Goal: Task Accomplishment & Management: Manage account settings

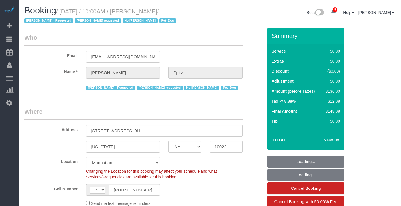
select select "NY"
select select "1"
select select "spot1"
select select "number:57"
select select "number:74"
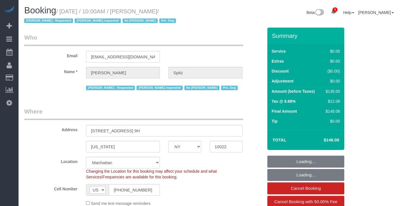
select select "number:13"
select select "number:5"
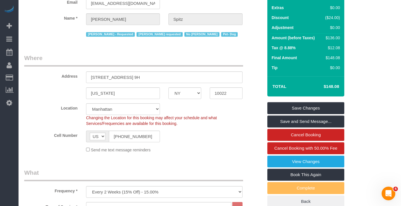
scroll to position [56, 0]
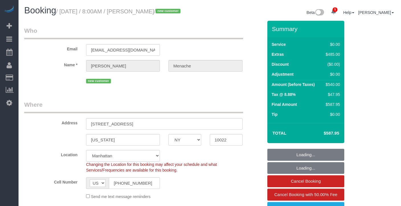
select select "NY"
select select "2"
select select "spot1"
select select "number:56"
select select "number:70"
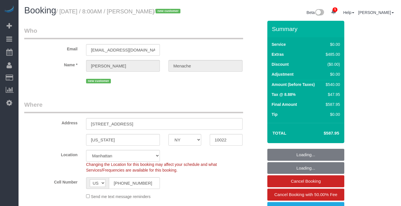
select select "number:15"
select select "number:5"
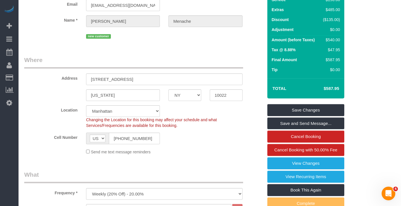
scroll to position [42, 0]
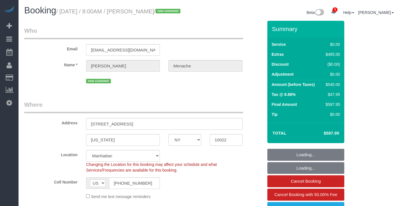
select select "NY"
select select "2"
select select "spot1"
select select "number:56"
select select "number:70"
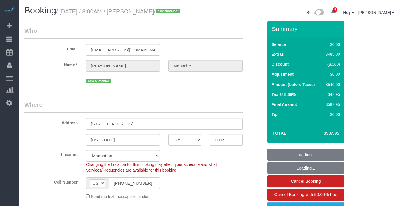
select select "number:15"
select select "number:5"
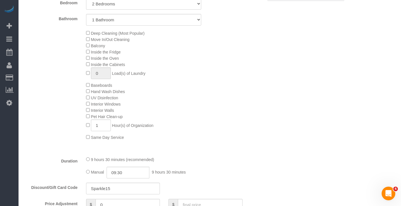
scroll to position [273, 0]
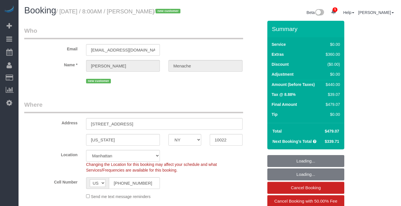
select select "NY"
select select "2"
select select "spot1"
select select "number:56"
select select "number:70"
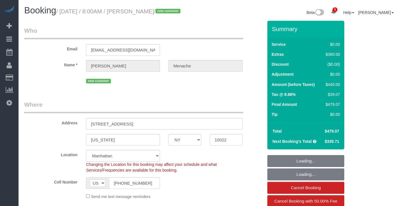
select select "number:15"
select select "number:5"
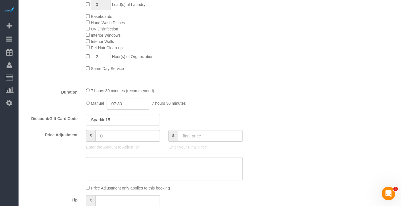
scroll to position [336, 0]
click at [238, 93] on fieldset "What Frequency * One Time Weekly (20% Off) - 20.00% Every 2 Weeks (15% Off) - 1…" at bounding box center [143, 53] width 239 height 349
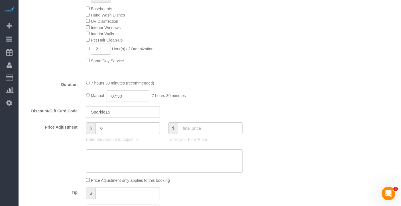
scroll to position [343, 0]
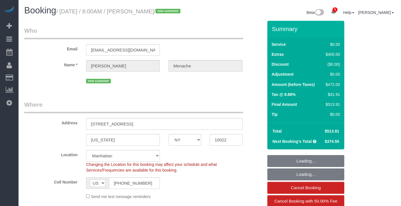
select select "NY"
select select "2"
select select "spot1"
select select "number:56"
select select "number:70"
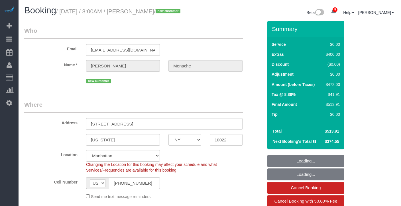
select select "number:15"
select select "number:5"
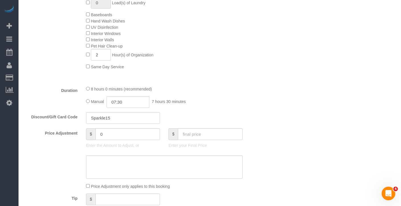
scroll to position [338, 0]
select select "spot59"
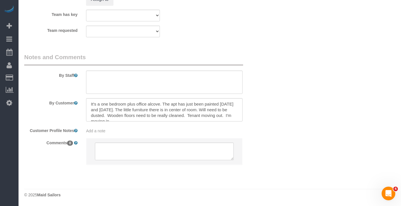
scroll to position [6, 0]
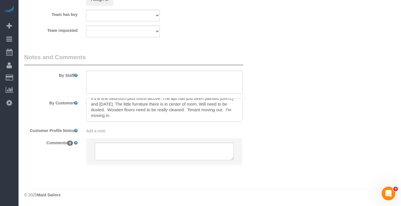
click at [199, 122] on textarea at bounding box center [164, 109] width 156 height 23
drag, startPoint x: 199, startPoint y: 124, endPoint x: 201, endPoint y: 103, distance: 21.8
click at [201, 103] on sui-booking-comments "By Staff By Customer Customer Profile Notes Add a note Comments 0" at bounding box center [143, 112] width 239 height 118
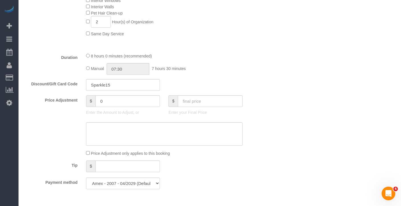
scroll to position [398, 0]
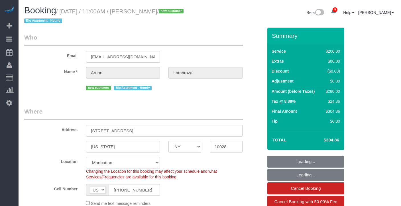
select select "NY"
select select "150"
select select "spot1"
select select "number:59"
select select "number:90"
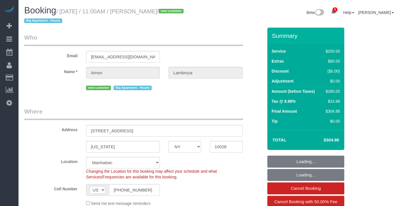
select select "number:15"
select select "number:6"
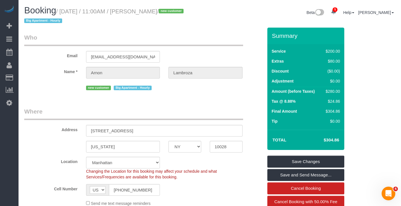
drag, startPoint x: 183, startPoint y: 13, endPoint x: 139, endPoint y: 13, distance: 43.9
click at [139, 13] on small "/ August 29, 2025 / 11:00AM / Arnon Lambroza / new customer Big Apartment - Hou…" at bounding box center [104, 16] width 161 height 16
copy small "Arnon Lambroza"
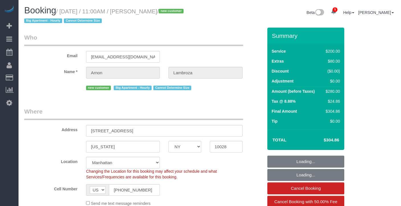
select select "NY"
select select "150"
select select "spot1"
select select "number:59"
select select "number:90"
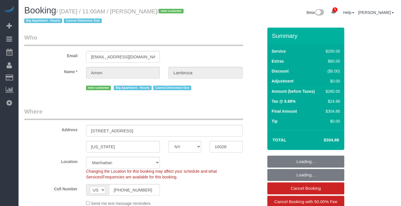
select select "number:15"
select select "number:6"
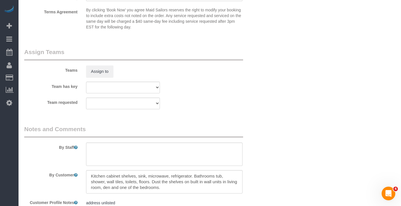
scroll to position [604, 0]
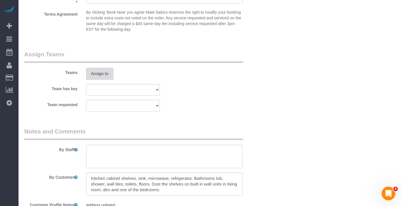
click at [109, 75] on button "Assign to" at bounding box center [99, 74] width 27 height 12
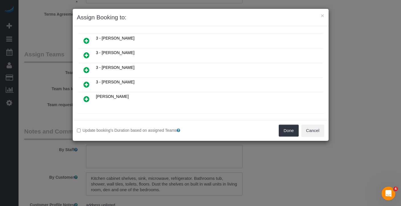
scroll to position [366, 0]
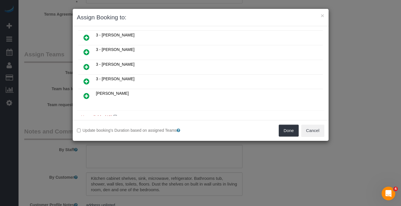
click at [107, 115] on h4 "Unavailable (49)" at bounding box center [200, 117] width 239 height 5
click at [116, 115] on icon at bounding box center [114, 117] width 3 height 4
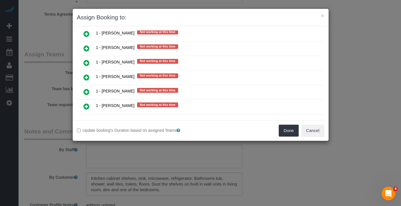
scroll to position [658, 0]
click at [85, 89] on icon at bounding box center [86, 92] width 6 height 7
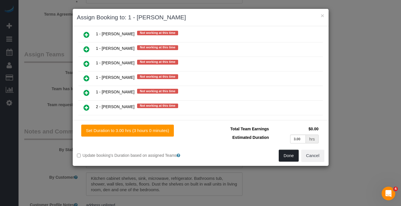
click at [288, 157] on button "Done" at bounding box center [289, 156] width 20 height 12
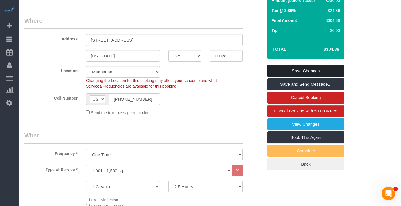
scroll to position [85, 0]
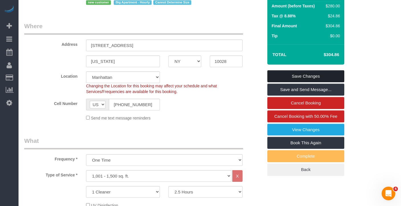
click at [300, 74] on link "Save Changes" at bounding box center [305, 76] width 77 height 12
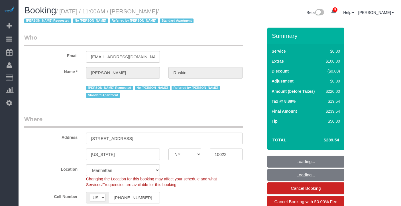
select select "NY"
select select "spot1"
select select "number:59"
select select "number:75"
select select "number:15"
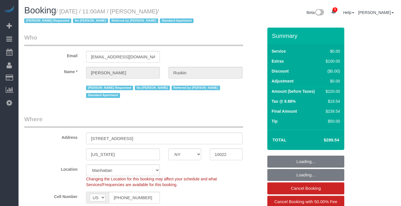
select select "number:6"
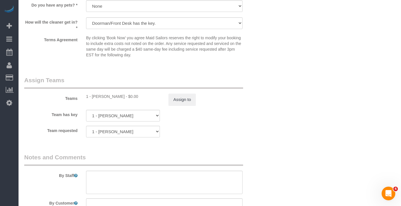
scroll to position [741, 0]
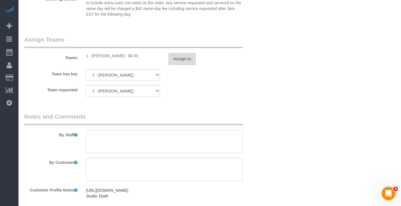
click at [187, 53] on button "Assign to" at bounding box center [181, 59] width 27 height 12
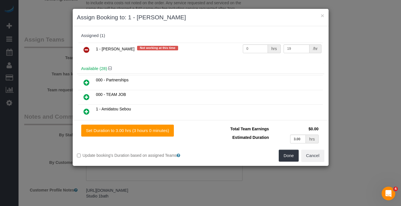
click at [89, 51] on link at bounding box center [86, 49] width 13 height 11
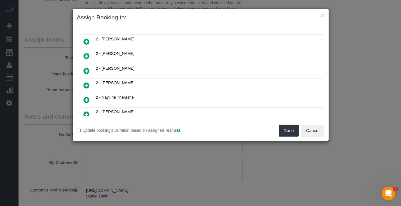
scroll to position [257, 0]
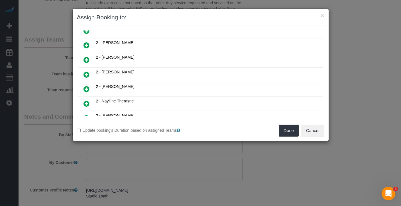
click at [86, 86] on icon at bounding box center [86, 89] width 6 height 7
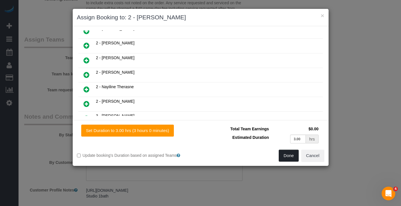
click at [285, 156] on button "Done" at bounding box center [289, 156] width 20 height 12
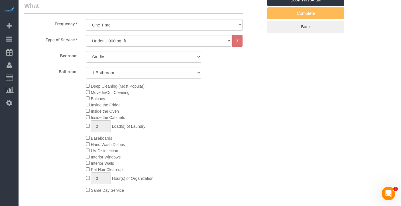
scroll to position [125, 0]
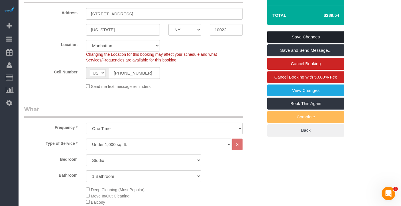
click at [309, 39] on link "Save Changes" at bounding box center [305, 37] width 77 height 12
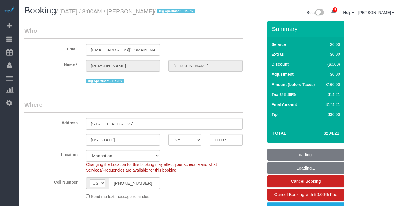
select select "NY"
select select "1"
select select "spot1"
select select "number:89"
select select "number:71"
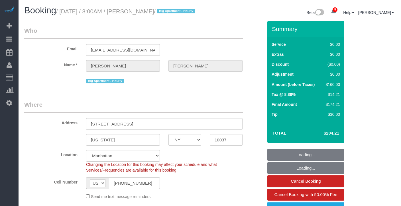
select select "number:15"
select select "number:6"
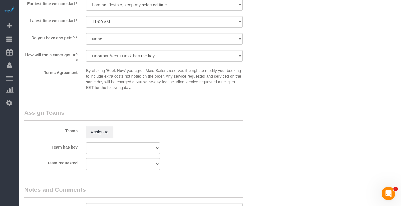
scroll to position [677, 0]
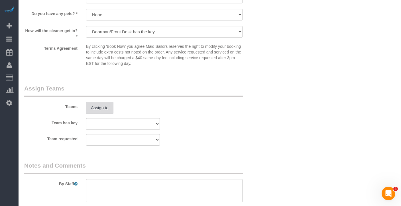
click at [109, 114] on button "Assign to" at bounding box center [99, 108] width 27 height 12
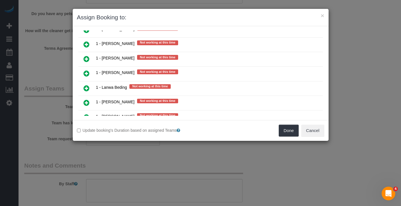
scroll to position [591, 0]
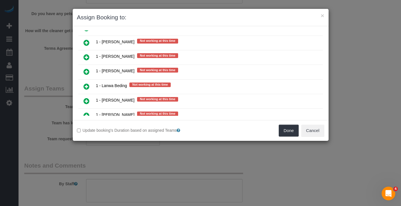
click at [85, 98] on icon at bounding box center [86, 101] width 6 height 7
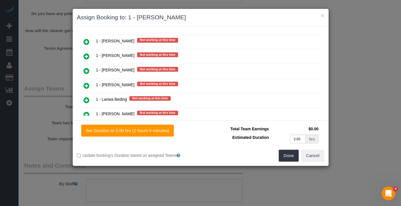
scroll to position [604, 0]
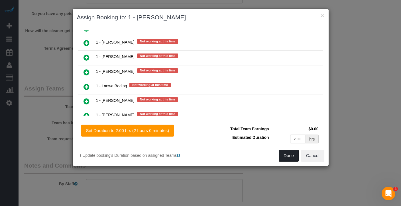
click at [291, 157] on button "Done" at bounding box center [289, 156] width 20 height 12
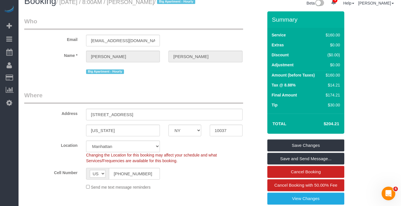
scroll to position [0, 0]
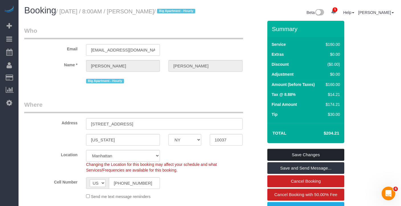
click at [301, 158] on link "Save Changes" at bounding box center [305, 155] width 77 height 12
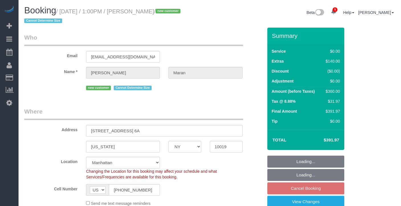
select select "NY"
select select "2"
select select "spot2"
select select "number:58"
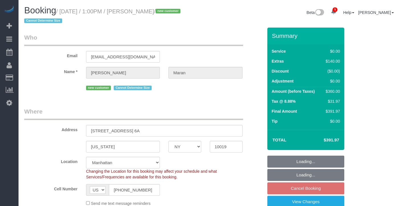
select select "number:75"
select select "number:15"
select select "number:6"
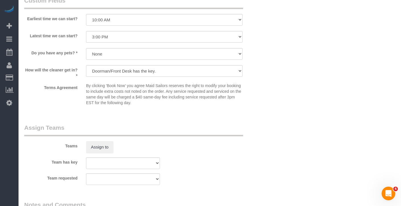
scroll to position [651, 0]
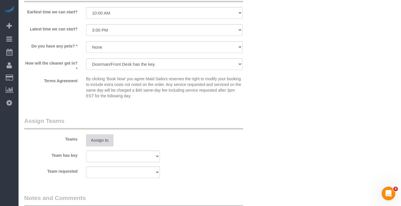
click at [109, 137] on button "Assign to" at bounding box center [99, 140] width 27 height 12
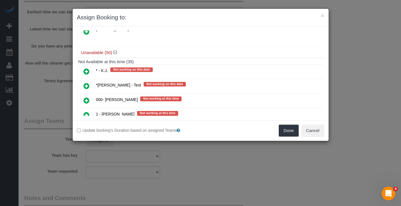
scroll to position [415, 0]
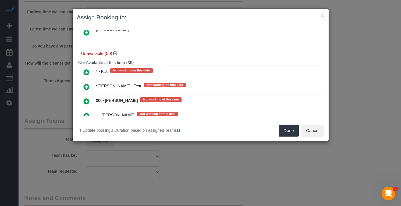
click at [88, 69] on icon at bounding box center [86, 72] width 6 height 7
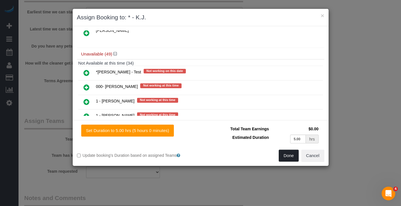
click at [289, 154] on button "Done" at bounding box center [289, 156] width 20 height 12
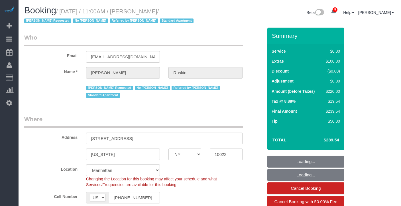
select select "NY"
select select "spot1"
select select "number:59"
select select "number:75"
select select "number:15"
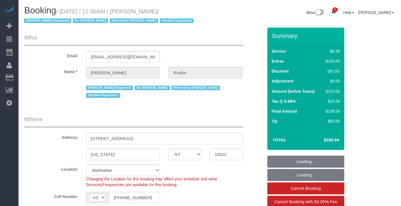
select select "number:6"
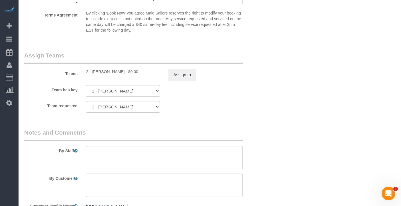
scroll to position [741, 0]
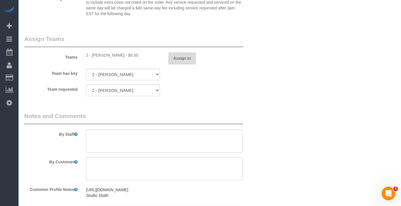
click at [178, 56] on button "Assign to" at bounding box center [181, 58] width 27 height 12
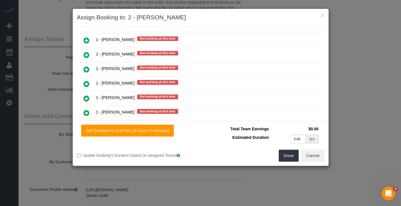
scroll to position [648, 0]
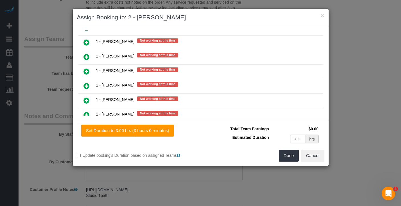
click at [86, 97] on icon at bounding box center [86, 100] width 6 height 7
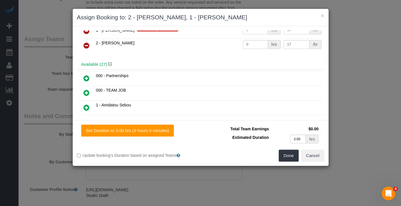
scroll to position [0, 0]
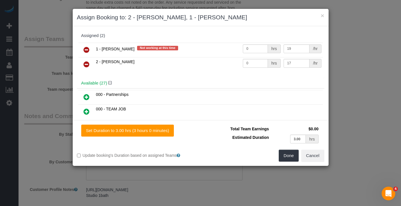
click at [87, 64] on icon at bounding box center [86, 64] width 6 height 7
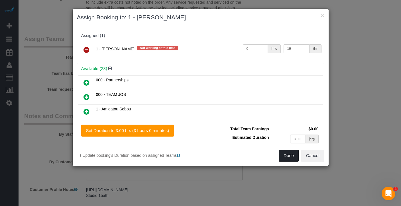
click at [289, 158] on button "Done" at bounding box center [289, 156] width 20 height 12
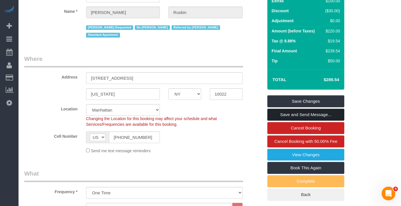
scroll to position [54, 0]
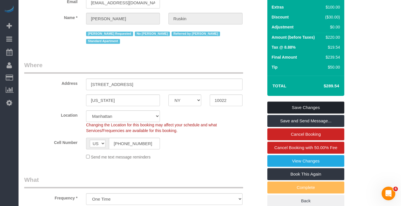
click at [313, 107] on link "Save Changes" at bounding box center [305, 108] width 77 height 12
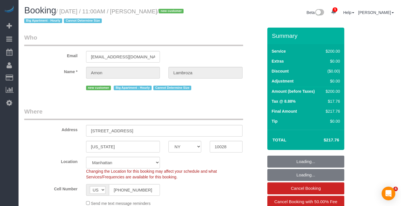
select select "NY"
select select "150"
select select "spot1"
select select "number:59"
select select "number:90"
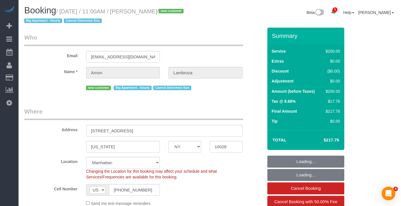
select select "number:15"
select select "number:6"
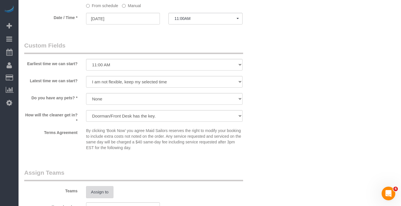
scroll to position [529, 0]
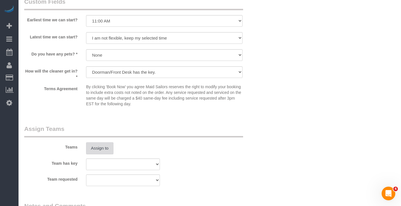
click at [105, 151] on button "Assign to" at bounding box center [99, 148] width 27 height 12
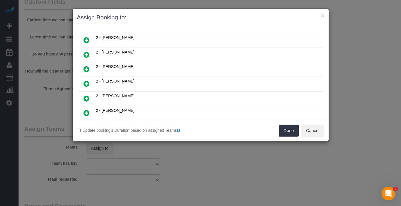
scroll to position [233, 0]
click at [84, 109] on icon at bounding box center [86, 112] width 6 height 7
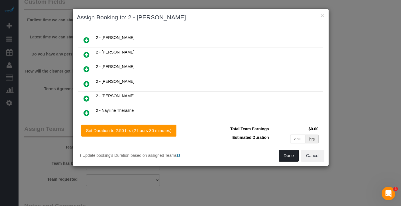
click at [289, 155] on button "Done" at bounding box center [289, 156] width 20 height 12
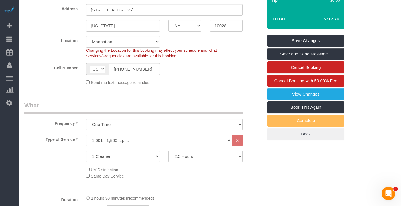
scroll to position [91, 0]
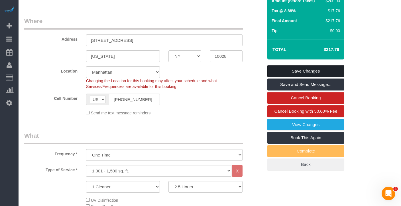
click at [304, 71] on link "Save Changes" at bounding box center [305, 71] width 77 height 12
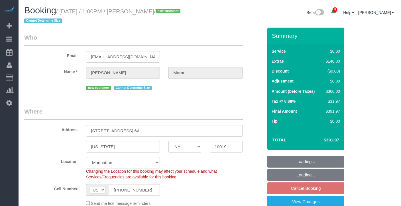
select select "NY"
select select "2"
select select "spot58"
select select "number:58"
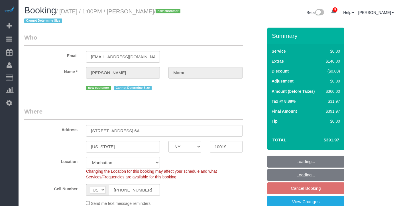
select select "number:75"
select select "number:15"
select select "number:6"
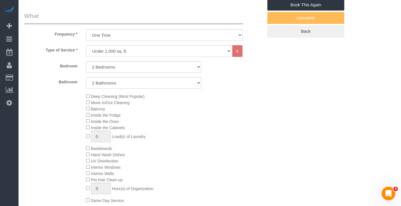
scroll to position [185, 0]
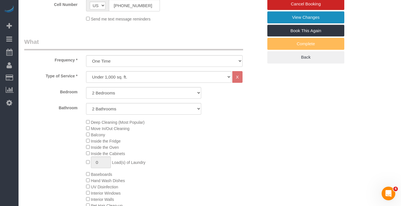
click at [309, 16] on link "View Changes" at bounding box center [305, 17] width 77 height 12
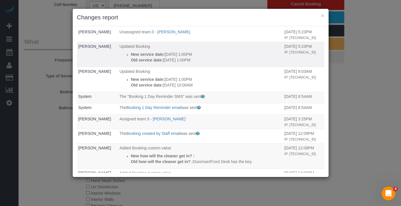
scroll to position [0, 0]
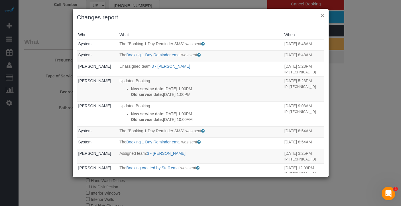
click at [321, 16] on button "×" at bounding box center [322, 16] width 3 height 6
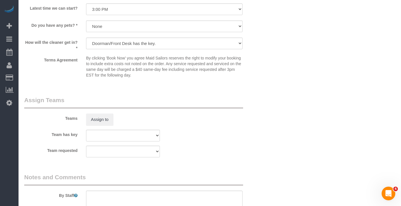
scroll to position [675, 0]
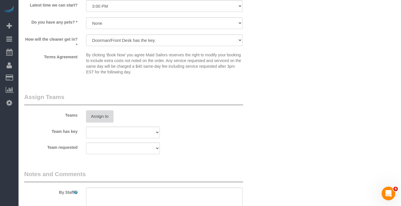
click at [110, 115] on button "Assign to" at bounding box center [99, 117] width 27 height 12
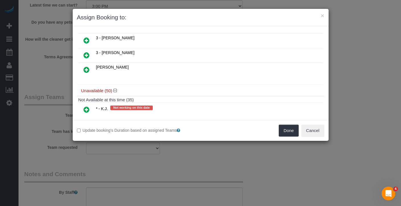
scroll to position [382, 0]
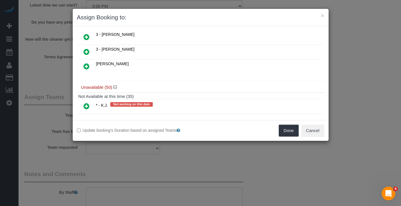
click at [87, 103] on icon at bounding box center [86, 106] width 6 height 7
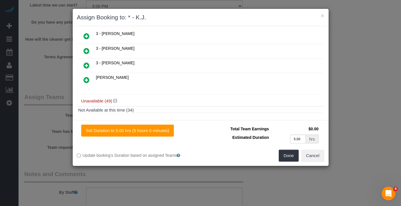
scroll to position [395, 0]
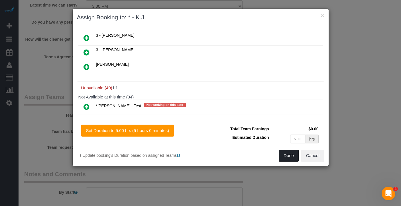
click at [291, 156] on button "Done" at bounding box center [289, 156] width 20 height 12
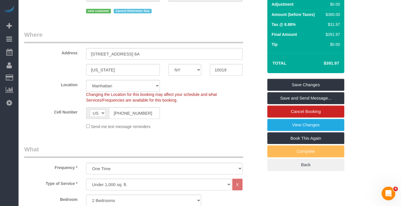
scroll to position [0, 0]
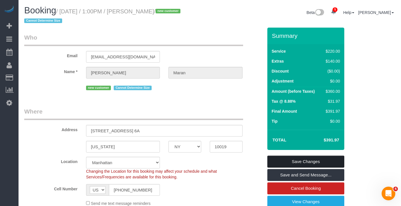
click at [314, 162] on link "Save Changes" at bounding box center [305, 162] width 77 height 12
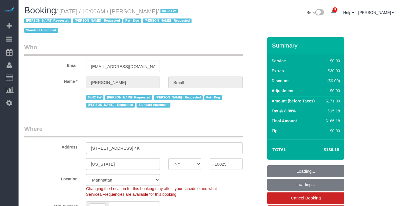
select select "NY"
select select "1"
select select "spot1"
select select "number:89"
select select "number:90"
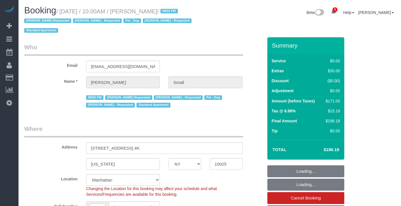
select select "number:13"
select select "number:5"
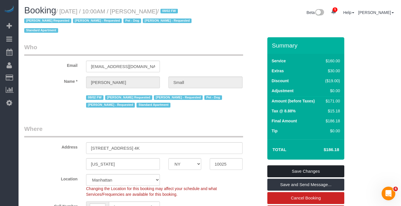
click at [304, 172] on link "Save Changes" at bounding box center [305, 172] width 77 height 12
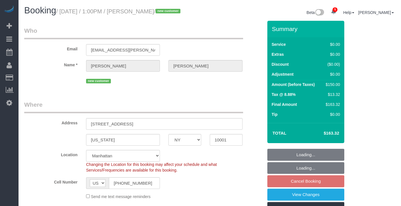
select select "NY"
select select "spot1"
select select "number:89"
select select "number:73"
select select "number:15"
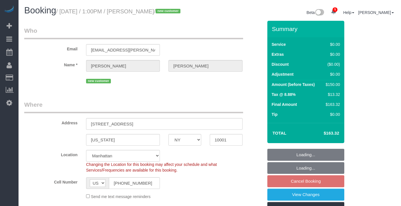
select select "number:5"
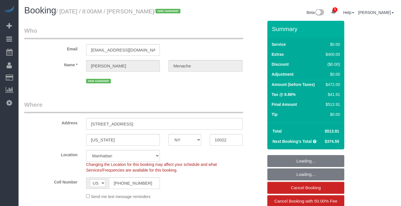
select select "NY"
select select "2"
select select "spot1"
select select "number:56"
select select "number:70"
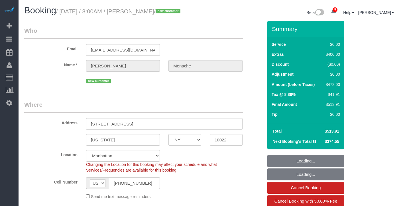
select select "number:15"
select select "number:5"
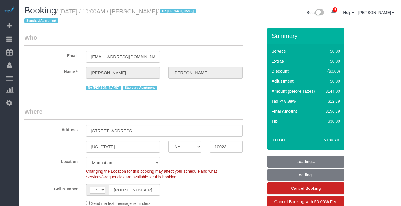
select select "NY"
select select "1"
select select "spot1"
select select "number:56"
select select "number:74"
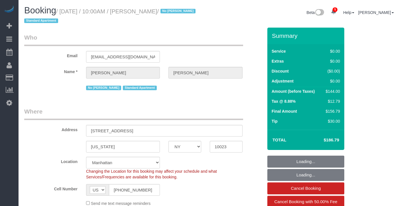
select select "number:15"
select select "number:6"
